Goal: Task Accomplishment & Management: Manage account settings

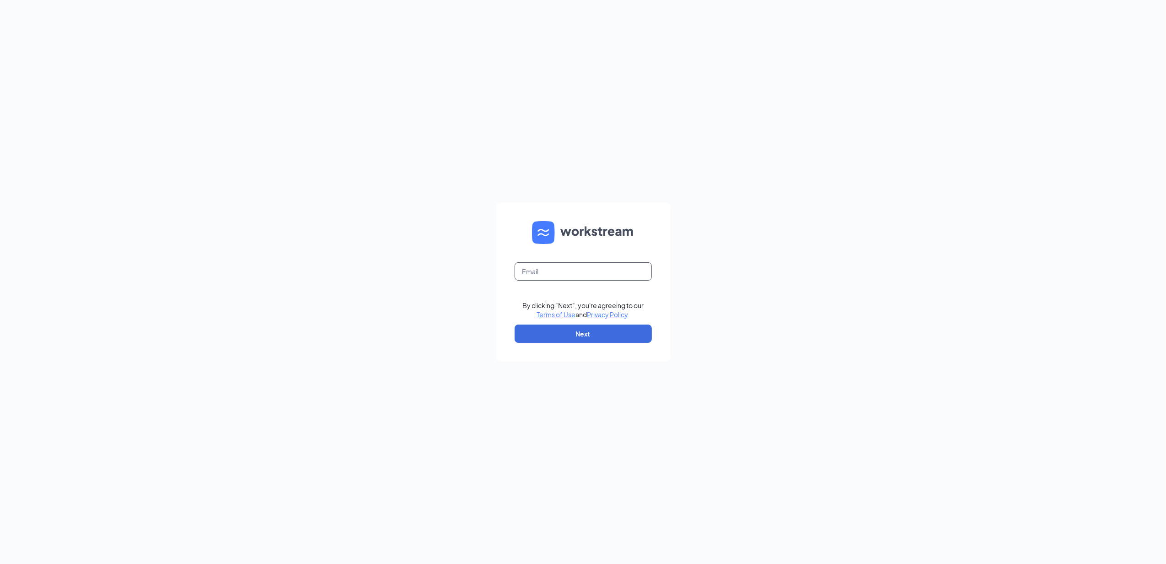
click at [587, 276] on input "text" at bounding box center [583, 271] width 137 height 18
type input "[EMAIL_ADDRESS][DOMAIN_NAME]"
click at [579, 335] on button "Next" at bounding box center [583, 333] width 137 height 18
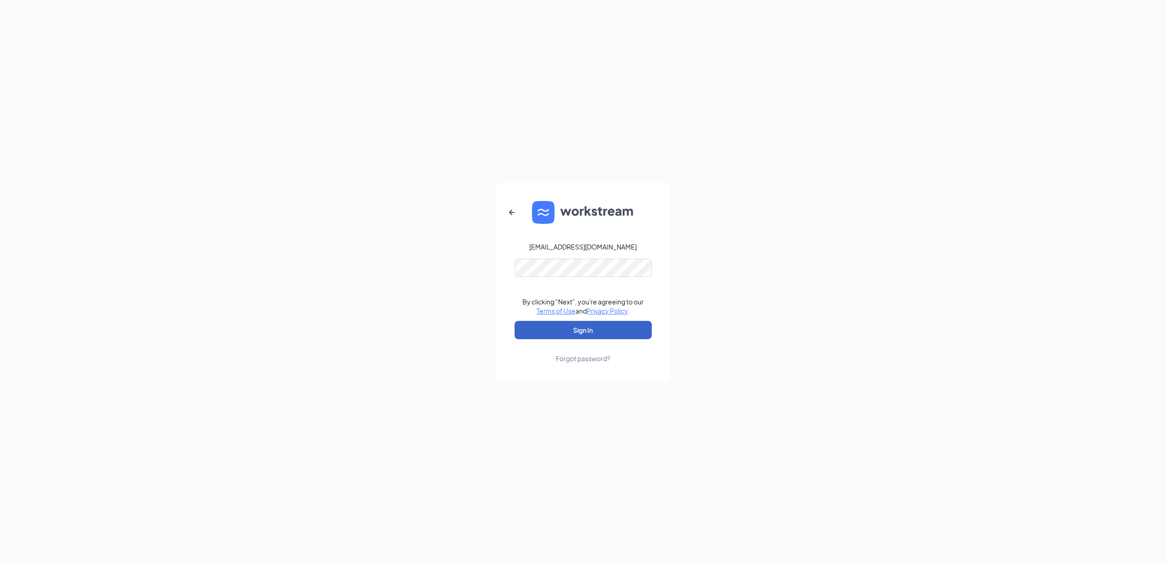
click at [566, 329] on button "Sign In" at bounding box center [583, 330] width 137 height 18
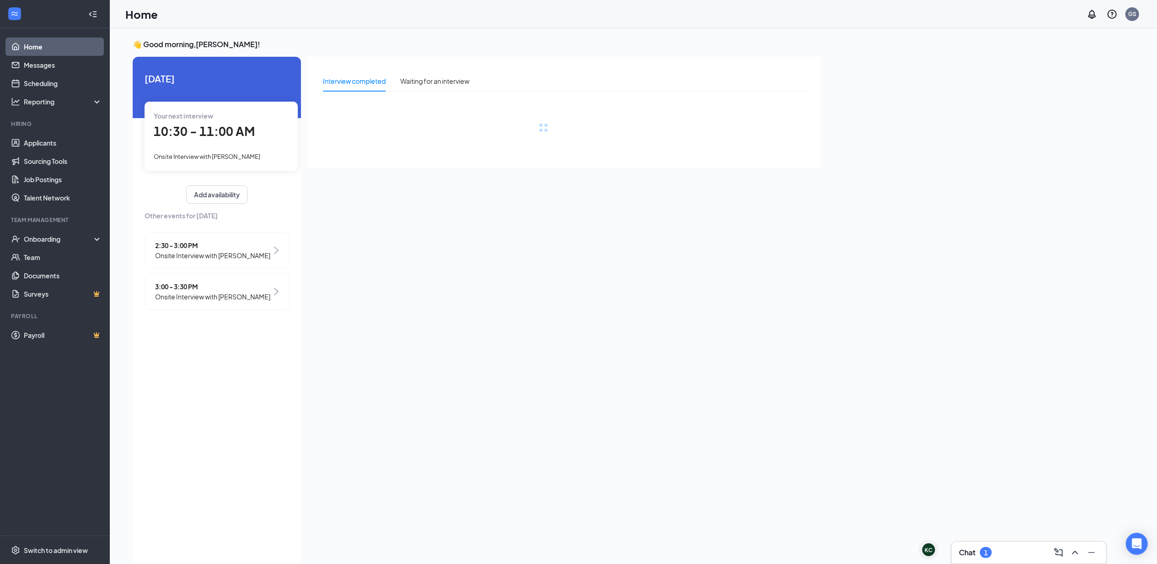
click at [992, 547] on div "Chat 1" at bounding box center [975, 552] width 33 height 11
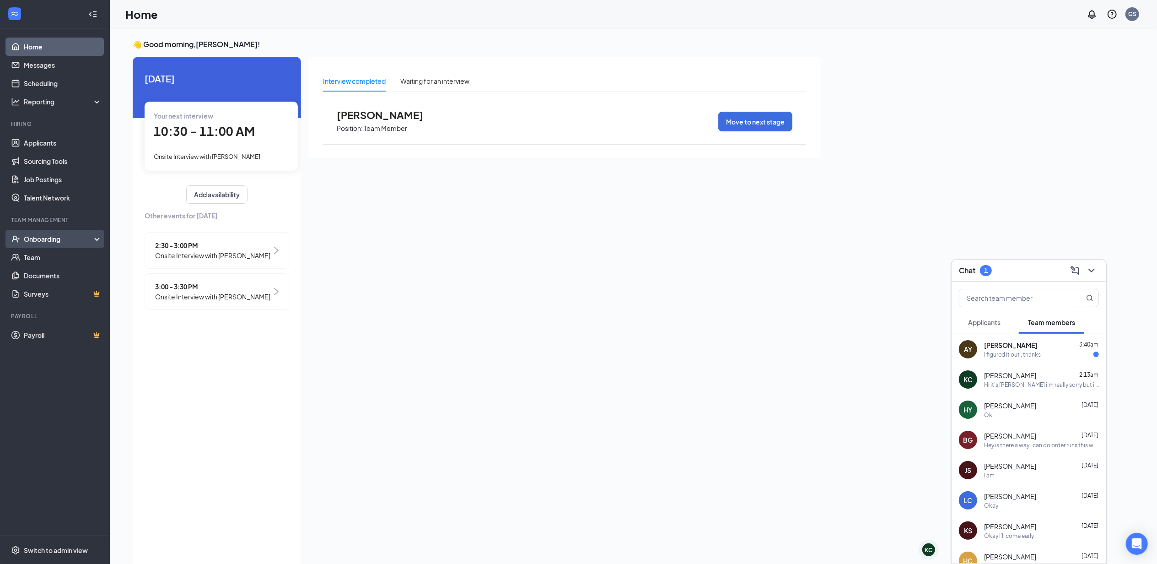
click at [44, 240] on div "Onboarding" at bounding box center [59, 238] width 70 height 9
click at [38, 258] on link "Overview" at bounding box center [63, 257] width 78 height 18
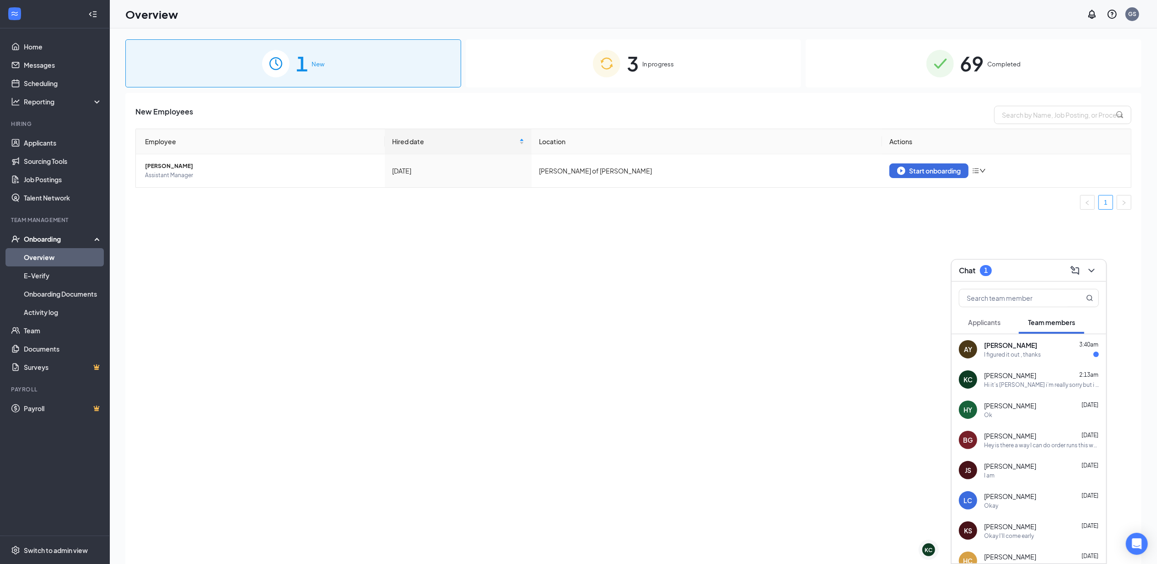
click at [740, 70] on div "3 In progress" at bounding box center [634, 63] width 336 height 48
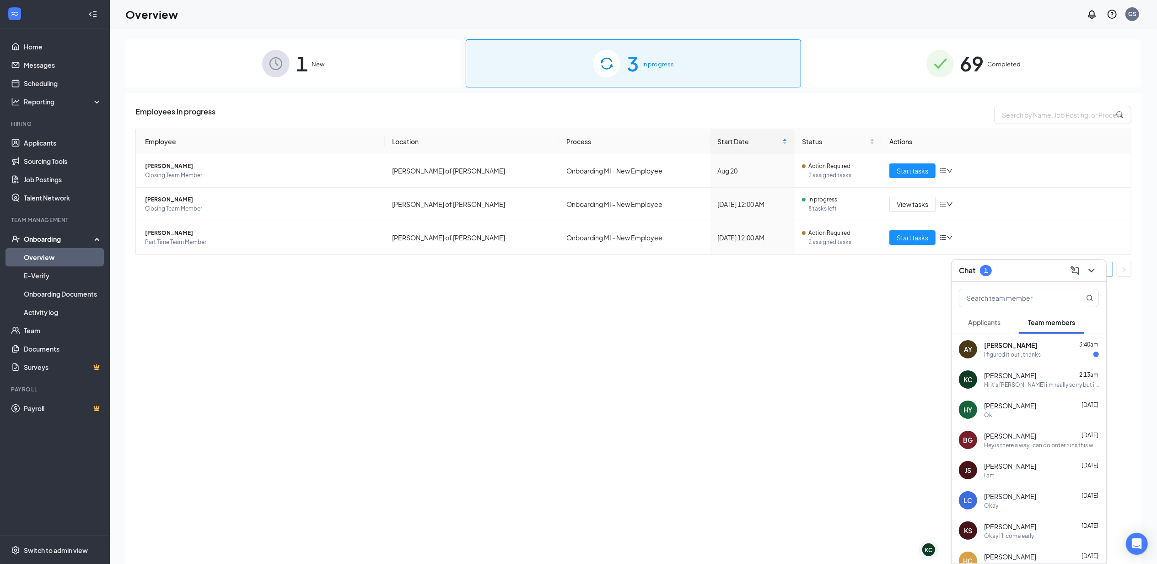
click at [996, 416] on div "Ok" at bounding box center [1041, 415] width 115 height 8
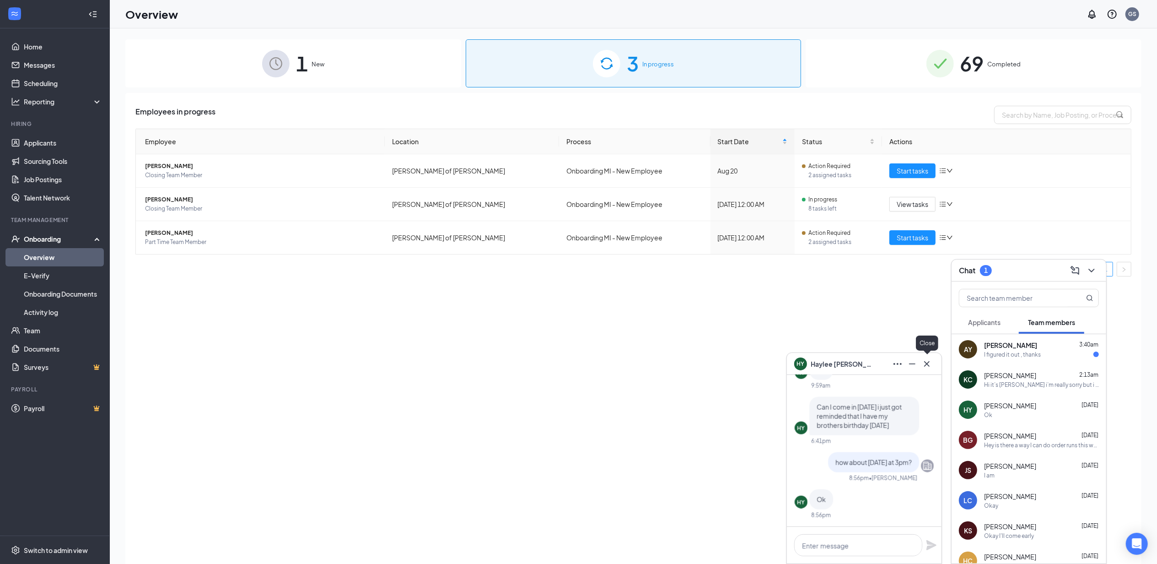
click at [930, 365] on icon "Cross" at bounding box center [927, 363] width 11 height 11
